Goal: Connect with others: Connect with others

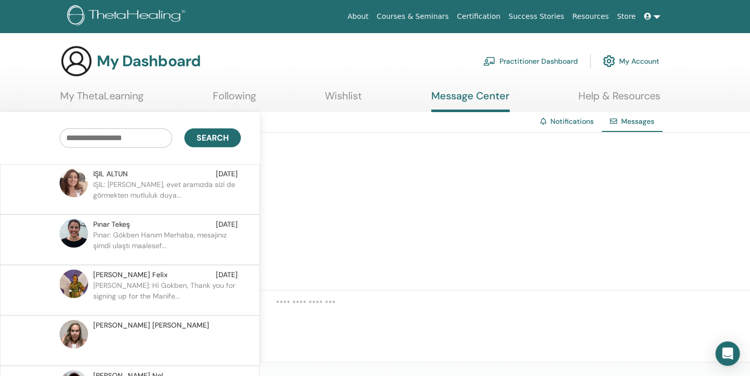
click at [160, 182] on p "IŞIL: Merhaba, evet aramızda sizi de görmekten mutluluk duya..." at bounding box center [167, 194] width 148 height 31
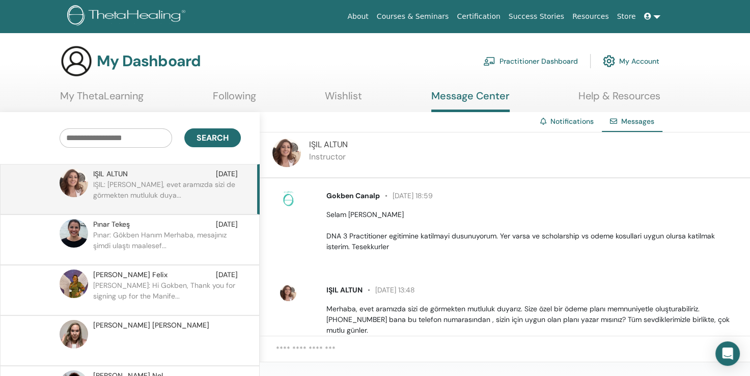
scroll to position [28, 0]
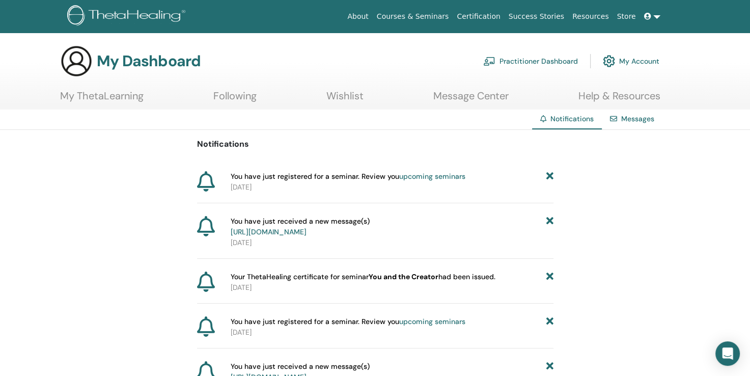
click at [322, 182] on p "2025-10-14" at bounding box center [392, 187] width 323 height 11
click at [325, 173] on span "You have just registered for a seminar. Review you upcoming seminars" at bounding box center [348, 176] width 235 height 11
click at [234, 97] on link "Following" at bounding box center [234, 100] width 43 height 20
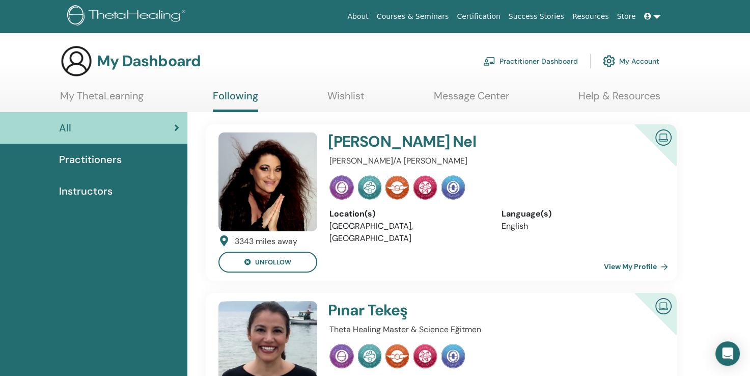
click at [262, 170] on img at bounding box center [267, 181] width 99 height 99
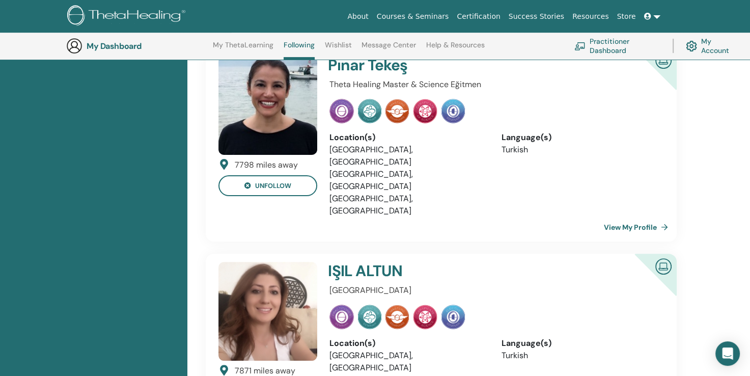
scroll to position [274, 0]
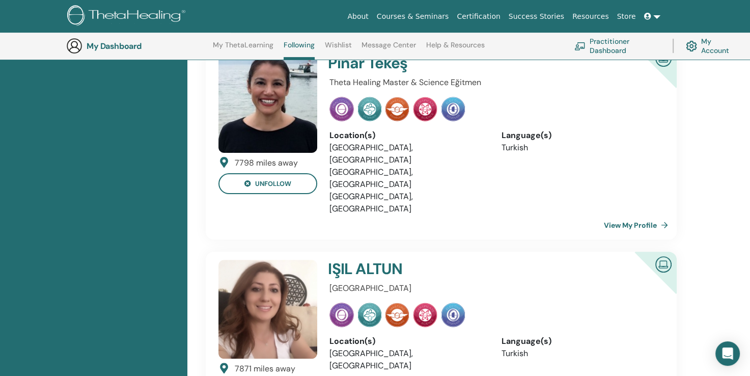
click at [269, 262] on img at bounding box center [267, 309] width 99 height 99
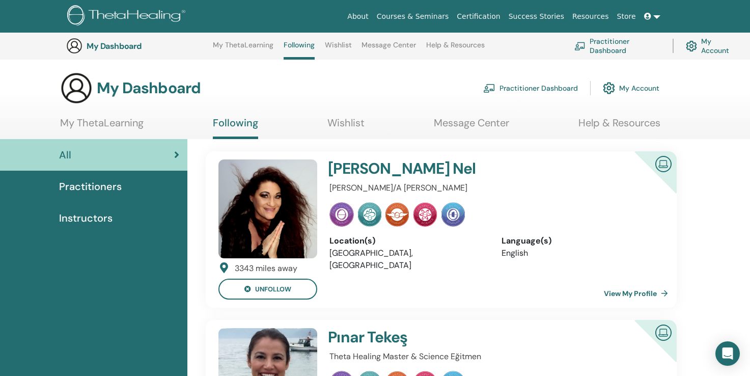
scroll to position [274, 0]
